Goal: Task Accomplishment & Management: Use online tool/utility

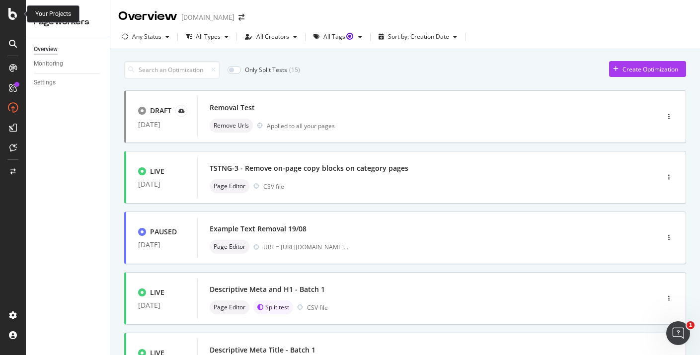
click at [17, 15] on icon at bounding box center [12, 14] width 9 height 12
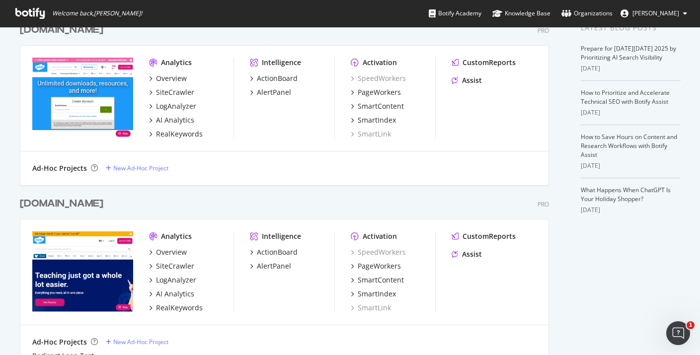
scroll to position [226, 0]
click at [285, 79] on div "ActionBoard" at bounding box center [277, 78] width 41 height 10
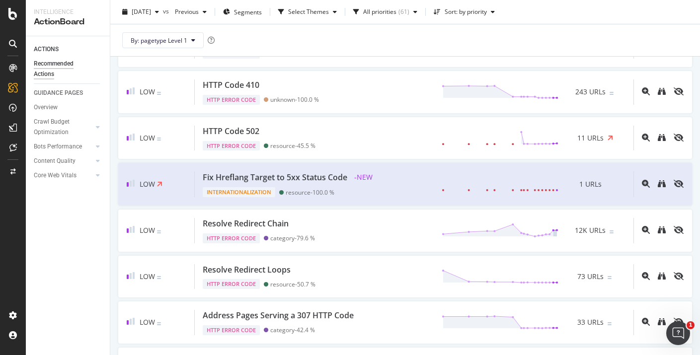
scroll to position [780, 0]
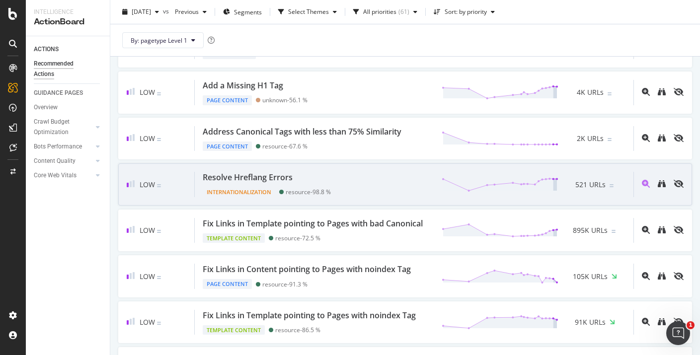
click at [313, 170] on div "Low Resolve Hreflang Errors Internationalization resource - 98.8 % 521 URLs" at bounding box center [404, 184] width 573 height 42
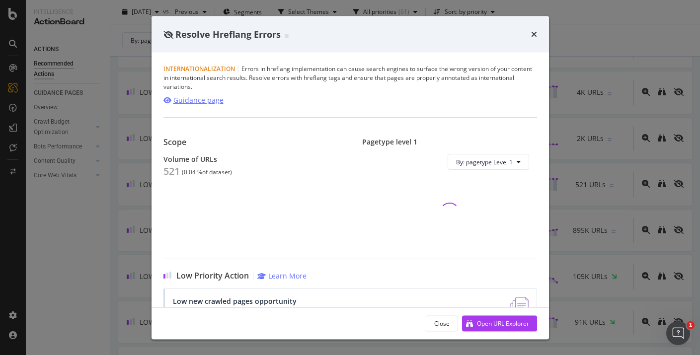
click at [207, 98] on div "Guidance page" at bounding box center [198, 100] width 50 height 10
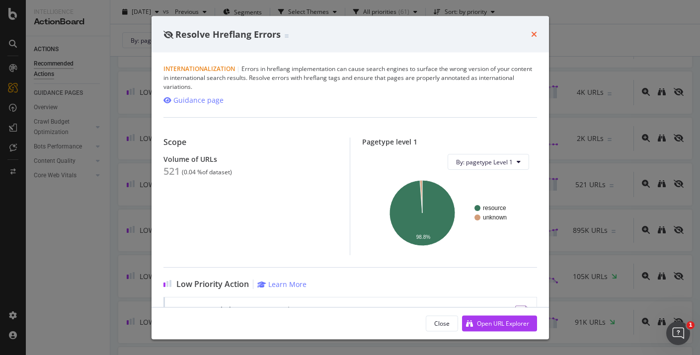
click at [536, 35] on div "Resolve Hreflang Errors" at bounding box center [349, 34] width 397 height 37
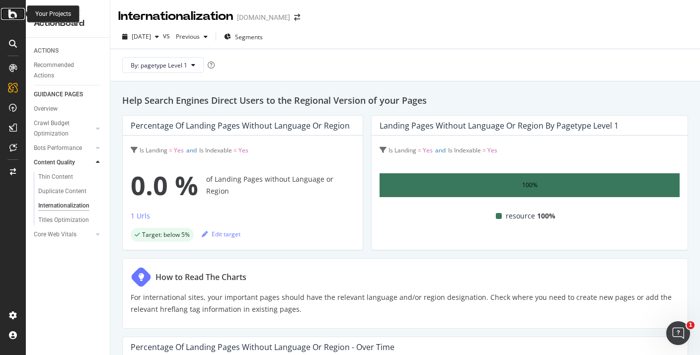
click at [9, 12] on icon at bounding box center [12, 14] width 9 height 12
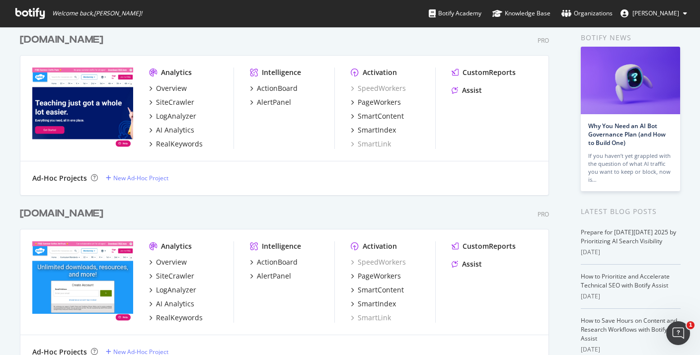
scroll to position [92, 0]
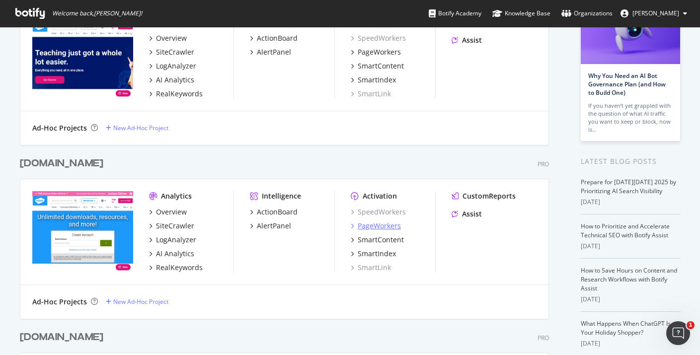
click at [394, 222] on div "PageWorkers" at bounding box center [378, 226] width 43 height 10
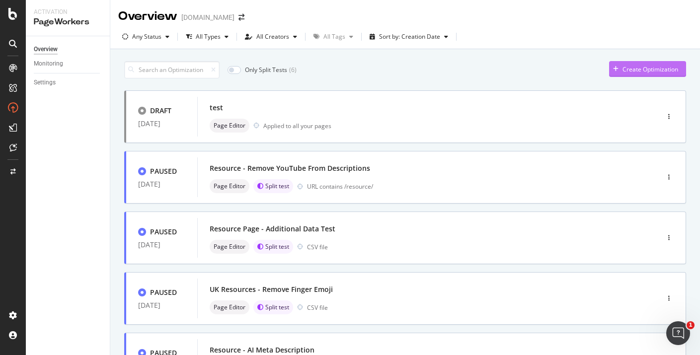
click at [648, 68] on div "Create Optimization" at bounding box center [650, 69] width 56 height 8
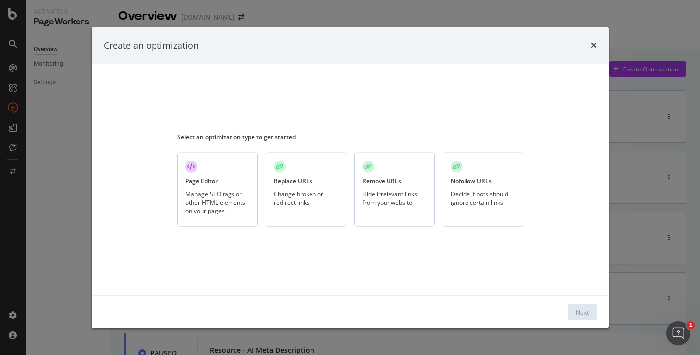
click at [596, 48] on div "Create an optimization" at bounding box center [350, 45] width 516 height 37
click at [592, 45] on icon "times" at bounding box center [593, 45] width 6 height 8
